Goal: Information Seeking & Learning: Check status

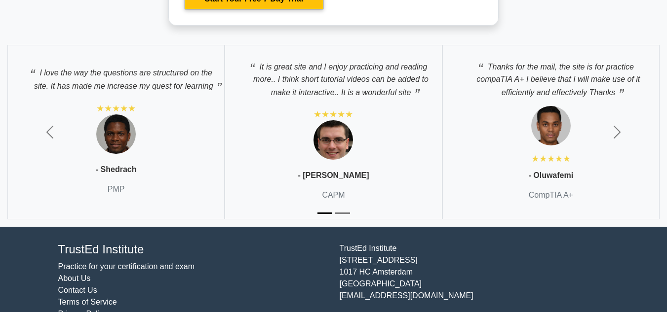
scroll to position [3574, 0]
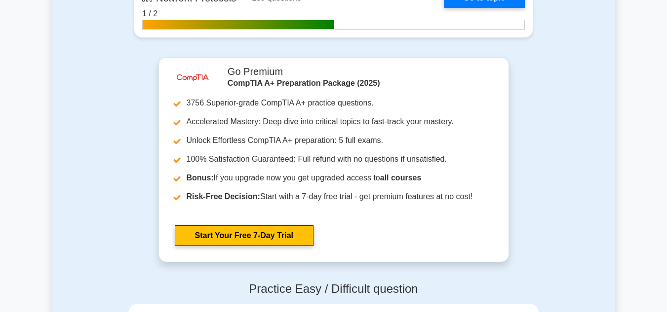
scroll to position [2368, 0]
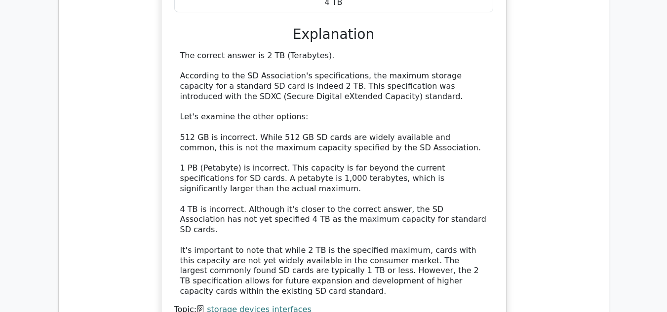
scroll to position [1085, 0]
